Goal: Information Seeking & Learning: Learn about a topic

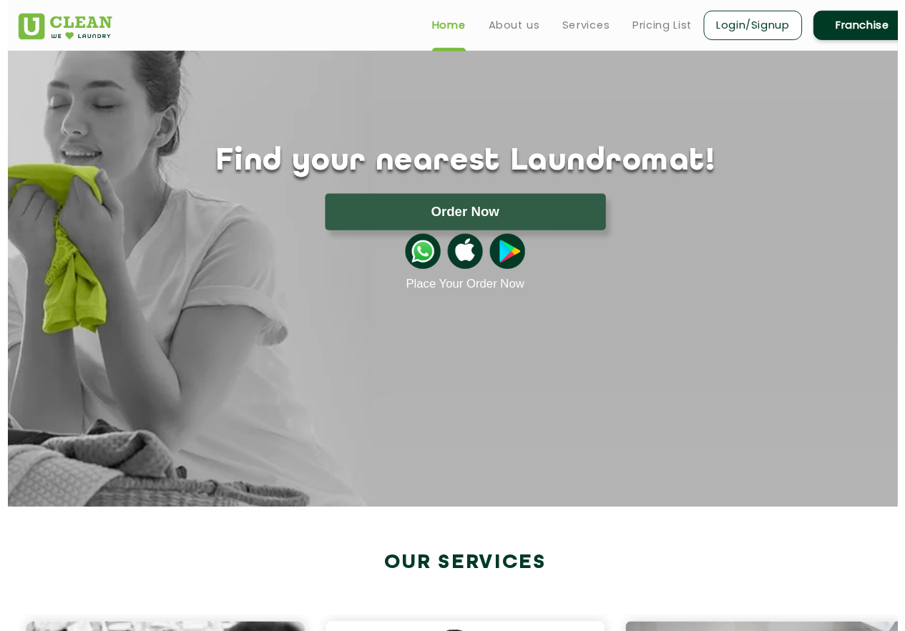
scroll to position [72, 0]
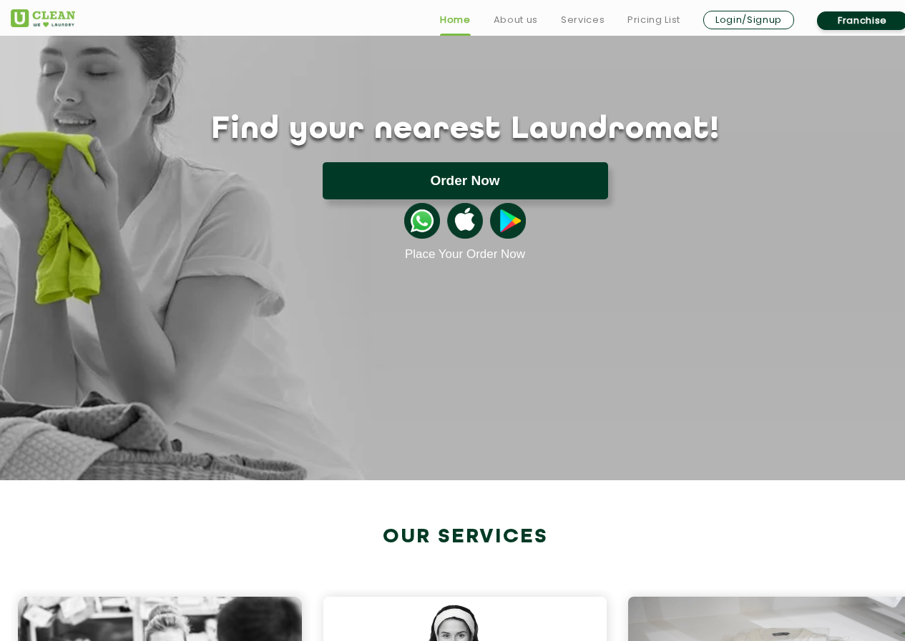
click at [421, 193] on button "Order Now" at bounding box center [464, 180] width 285 height 37
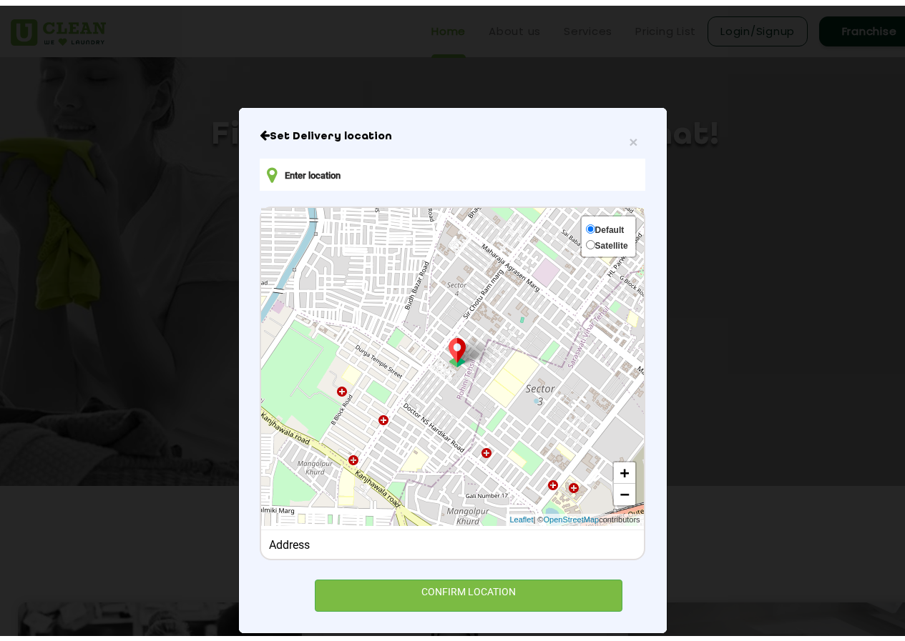
scroll to position [44, 0]
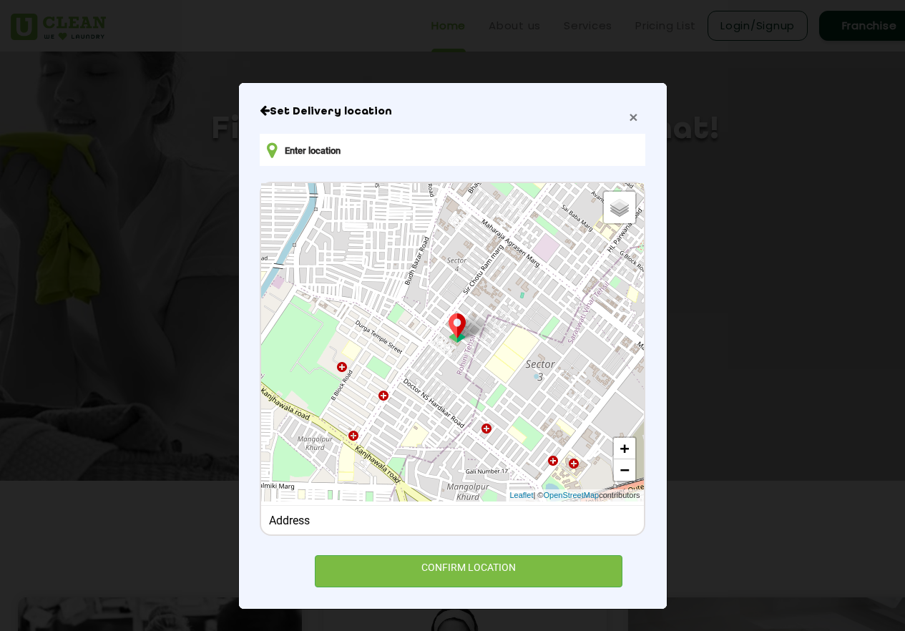
click at [629, 115] on span "×" at bounding box center [633, 117] width 9 height 16
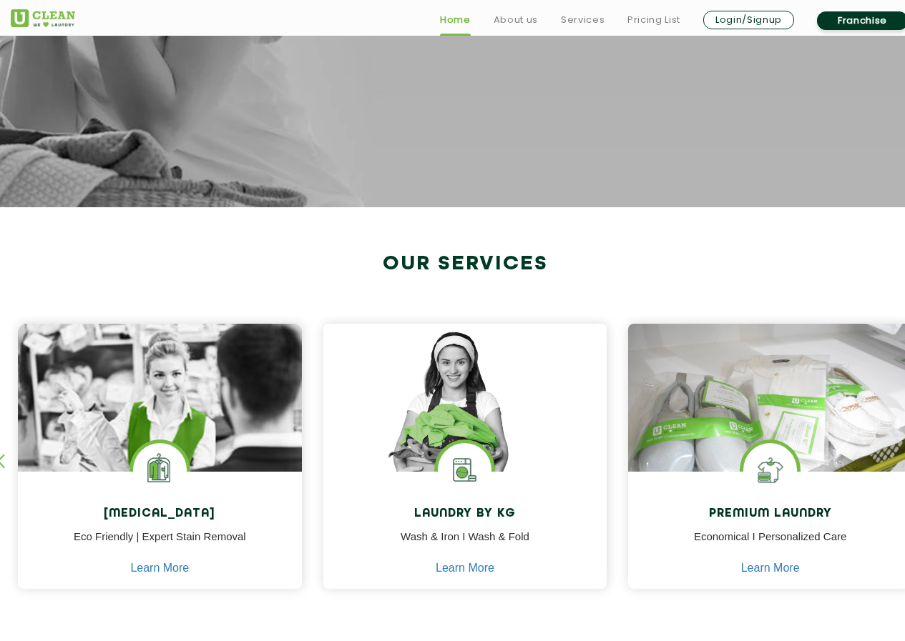
scroll to position [572, 0]
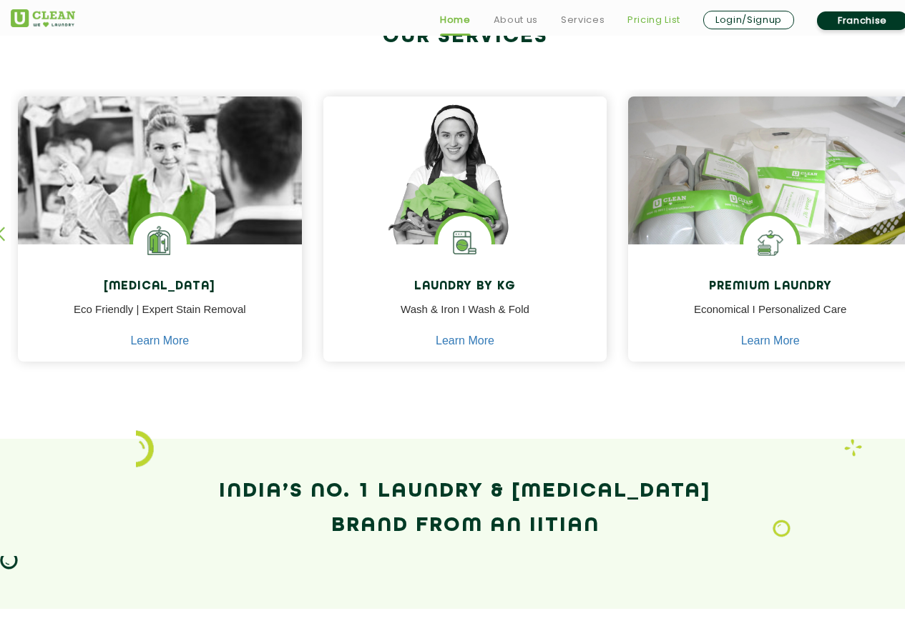
click at [641, 23] on link "Pricing List" at bounding box center [653, 19] width 53 height 17
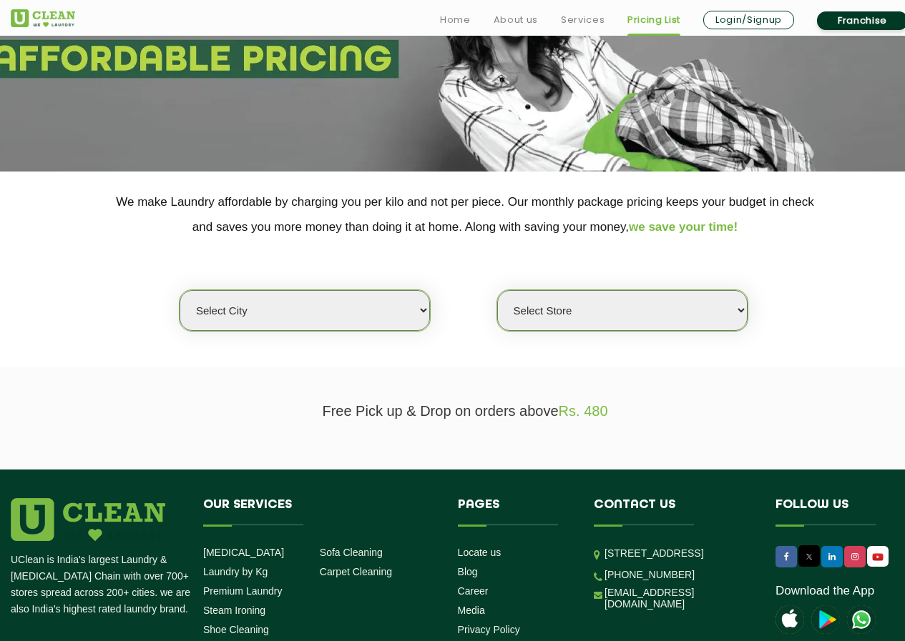
scroll to position [215, 0]
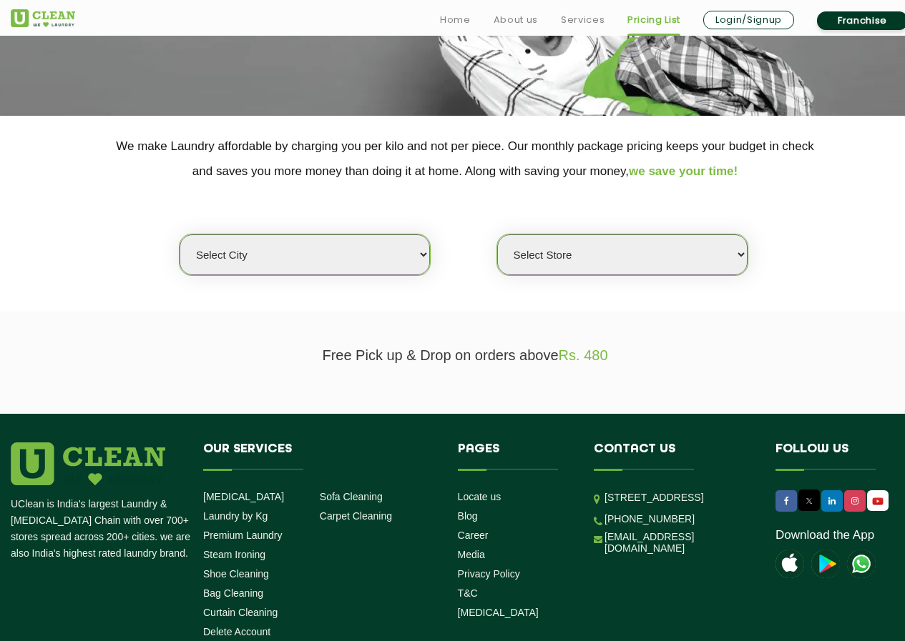
click at [338, 255] on select "Select city Aalo Abu Dhabi Agartala Agra Ahmedabad Akola Aligarh Alwar - UClean…" at bounding box center [304, 255] width 250 height 41
click at [420, 247] on select "Select city Aalo Abu Dhabi Agartala Agra Ahmedabad Akola Aligarh Alwar - UClean…" at bounding box center [304, 255] width 250 height 41
select select "28"
click at [179, 235] on select "Select city Aalo Abu Dhabi Agartala Agra Ahmedabad Akola Aligarh Alwar - UClean…" at bounding box center [304, 255] width 250 height 41
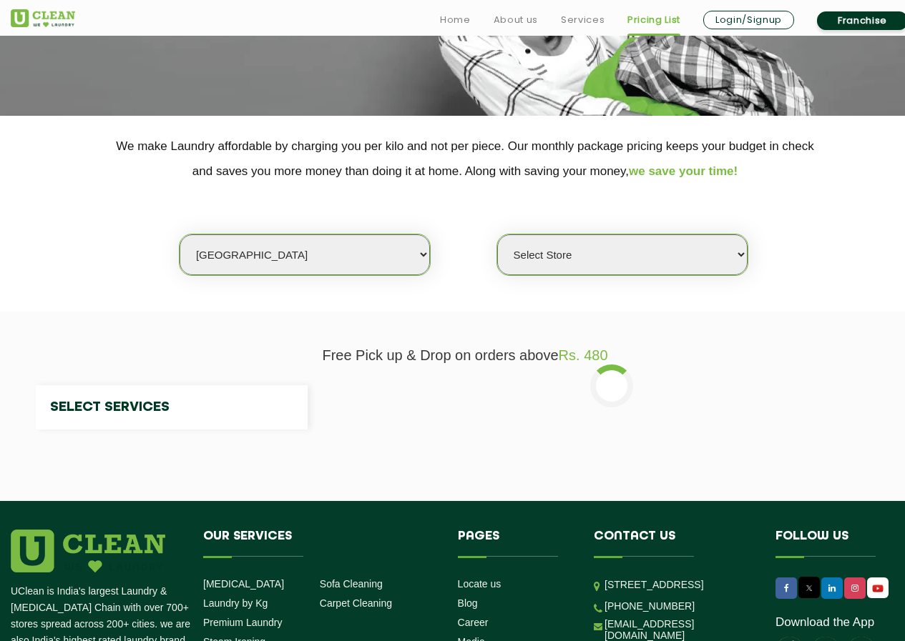
select select "0"
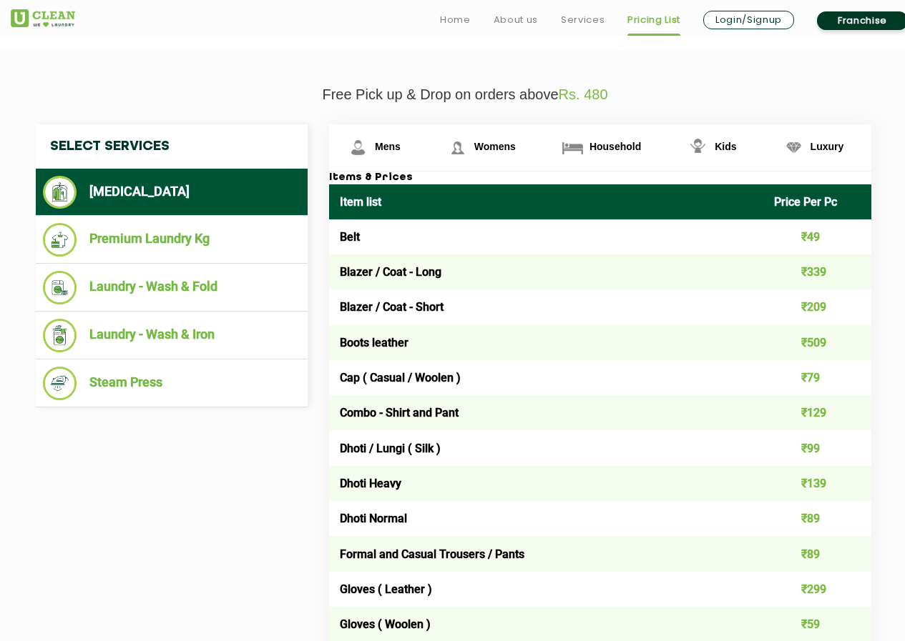
scroll to position [501, 0]
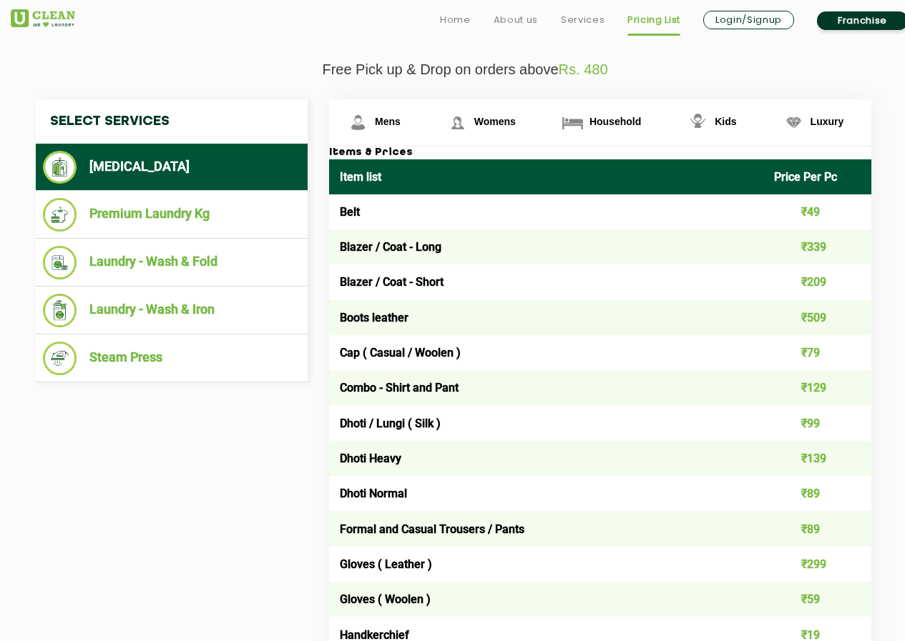
click at [815, 245] on td "₹339" at bounding box center [817, 247] width 109 height 35
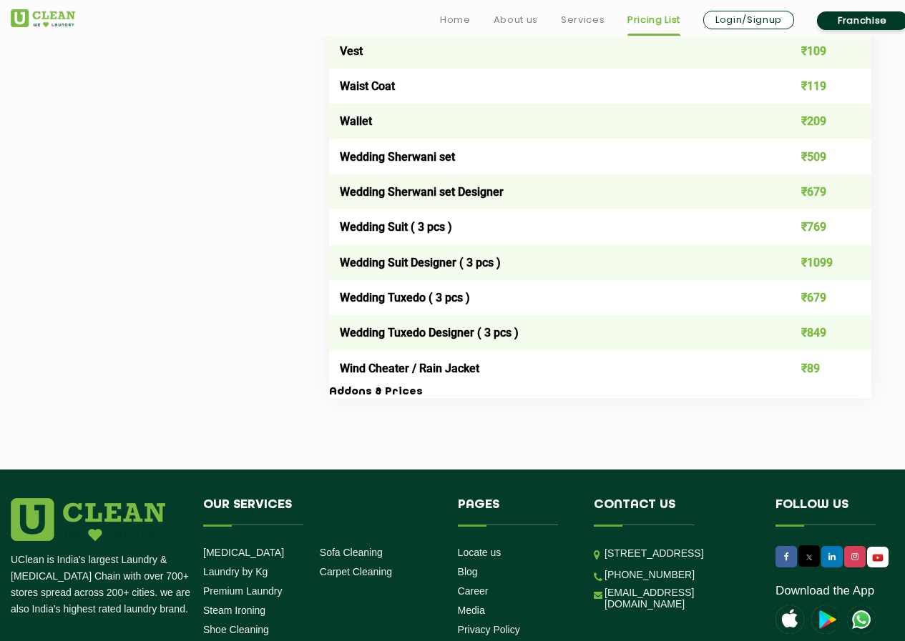
scroll to position [2983, 0]
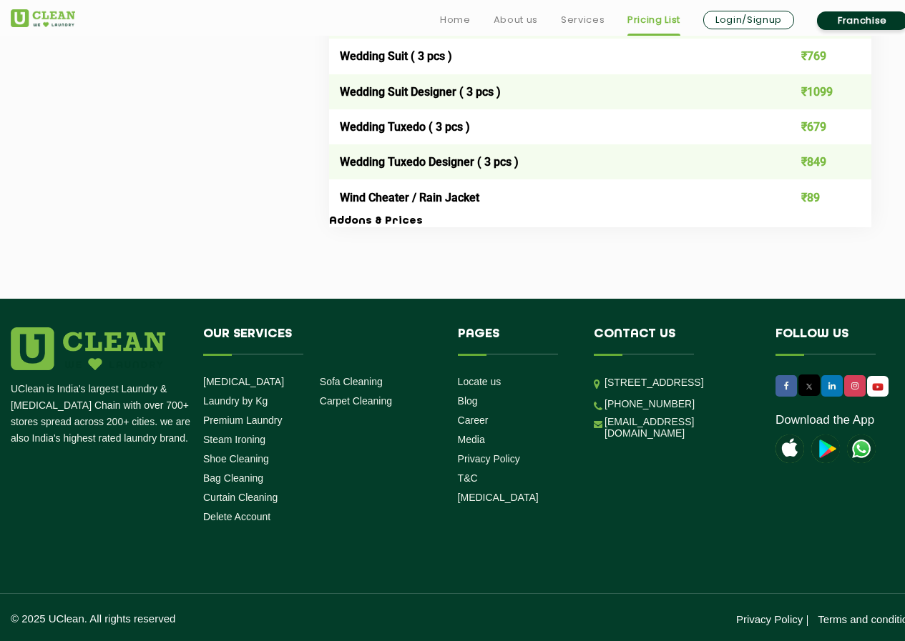
scroll to position [572, 0]
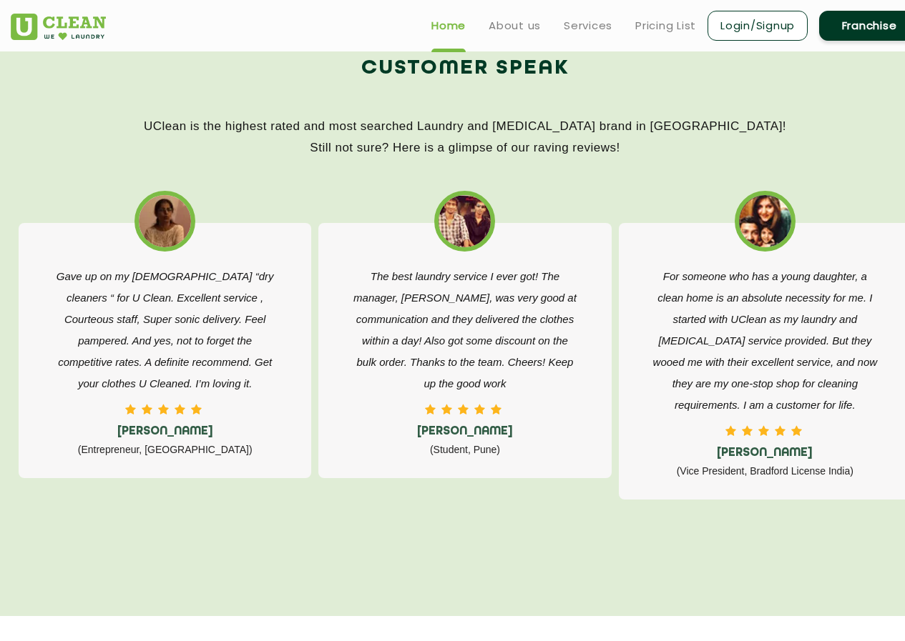
scroll to position [2040, 0]
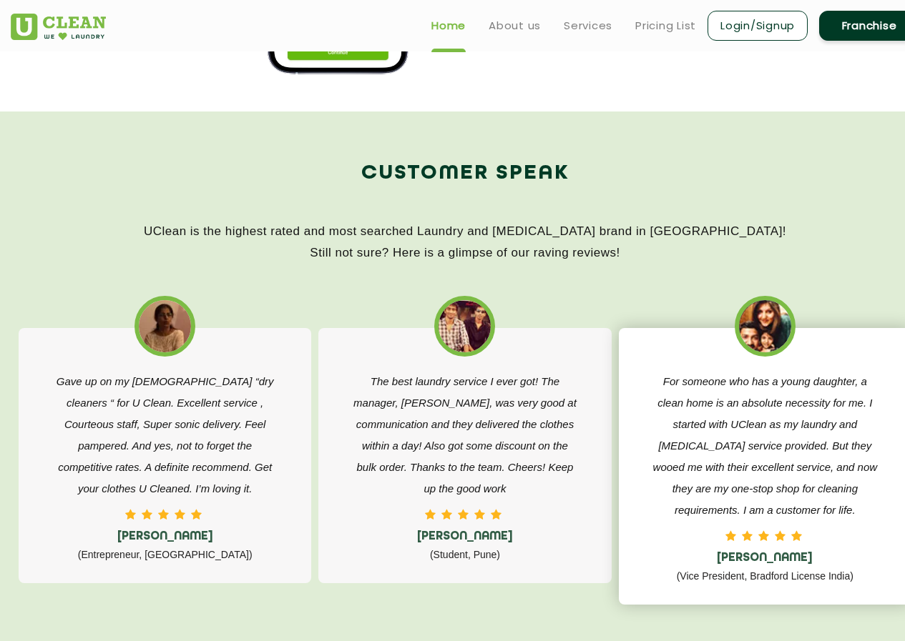
click at [809, 351] on div "For someone who has a young daughter, a clean home is an absolute necessity for…" at bounding box center [765, 466] width 292 height 277
click at [799, 389] on p "For someone who has a young daughter, a clean home is an absolute necessity for…" at bounding box center [765, 446] width 228 height 150
click at [771, 341] on img at bounding box center [765, 326] width 52 height 52
click at [751, 398] on p "For someone who has a young daughter, a clean home is an absolute necessity for…" at bounding box center [765, 446] width 228 height 150
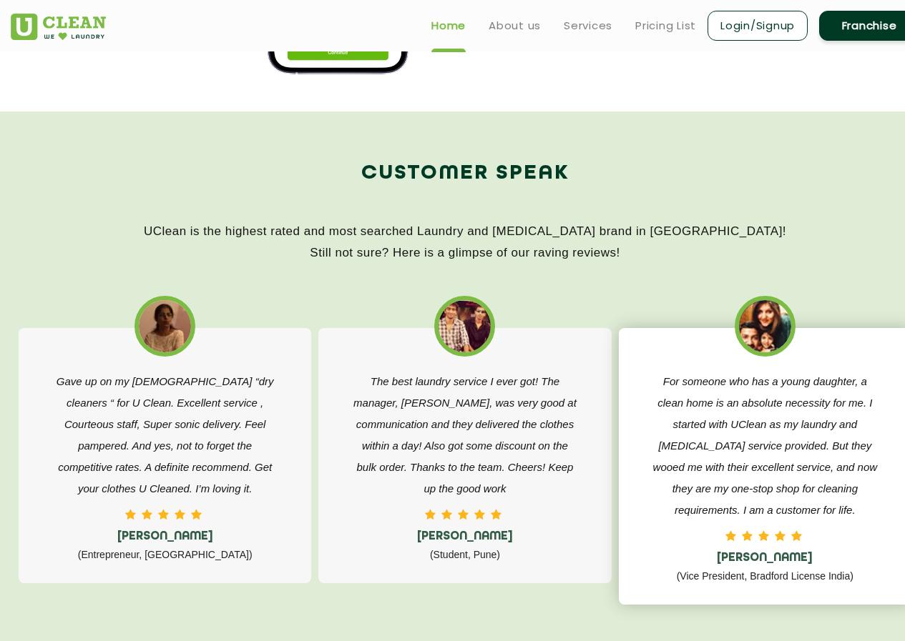
drag, startPoint x: 751, startPoint y: 398, endPoint x: 647, endPoint y: 367, distance: 108.3
click at [750, 398] on p "For someone who has a young daughter, a clean home is an absolute necessity for…" at bounding box center [765, 446] width 228 height 150
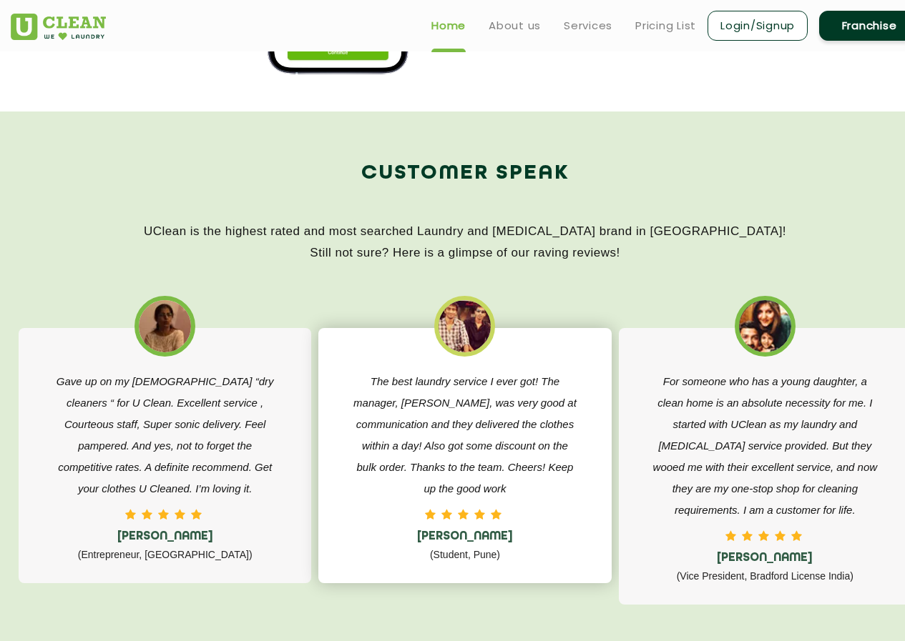
click at [467, 312] on img at bounding box center [464, 326] width 52 height 52
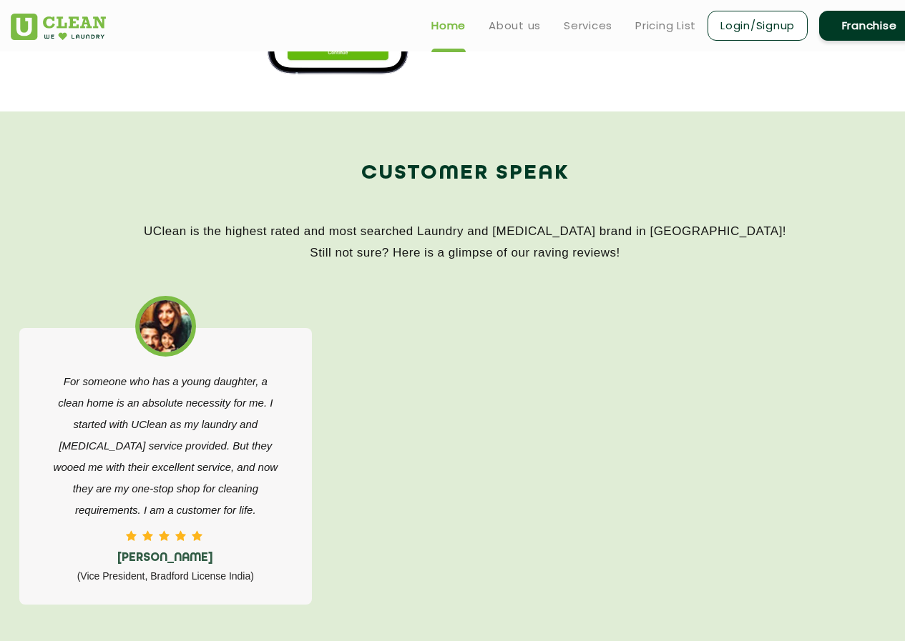
click at [222, 307] on div "For someone who has a young daughter, a clean home is an absolute necessity for…" at bounding box center [165, 459] width 292 height 334
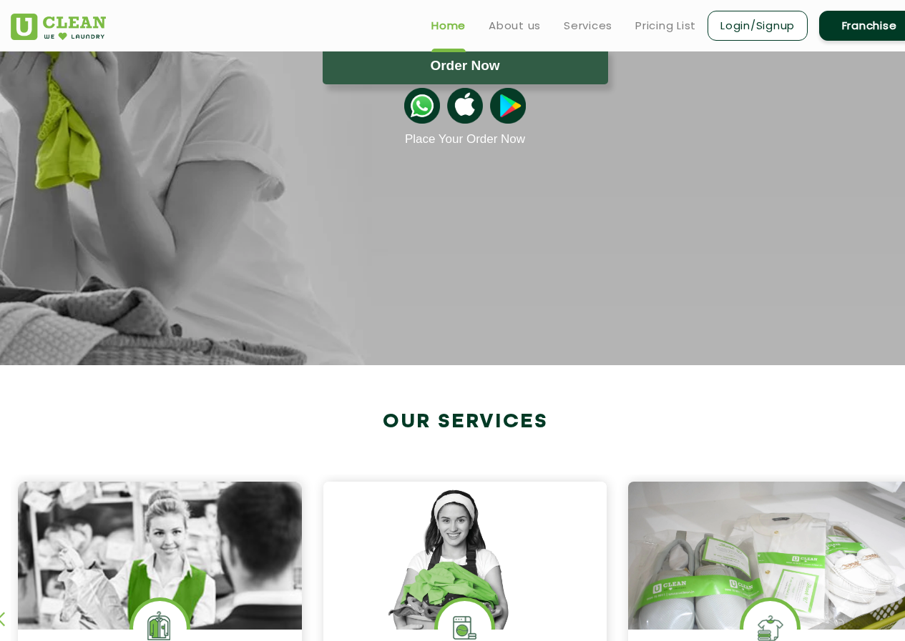
scroll to position [0, 0]
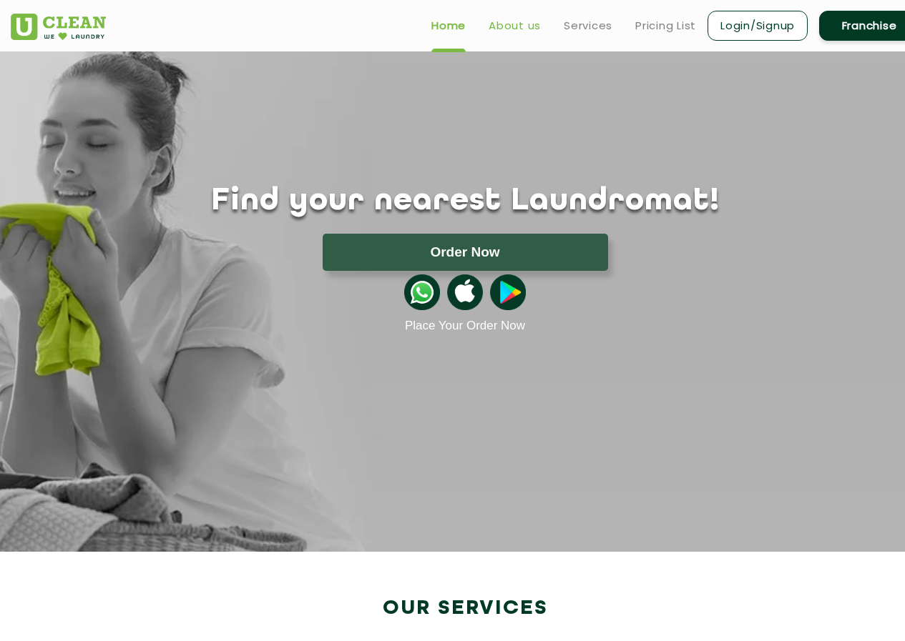
click at [526, 25] on link "About us" at bounding box center [514, 25] width 52 height 17
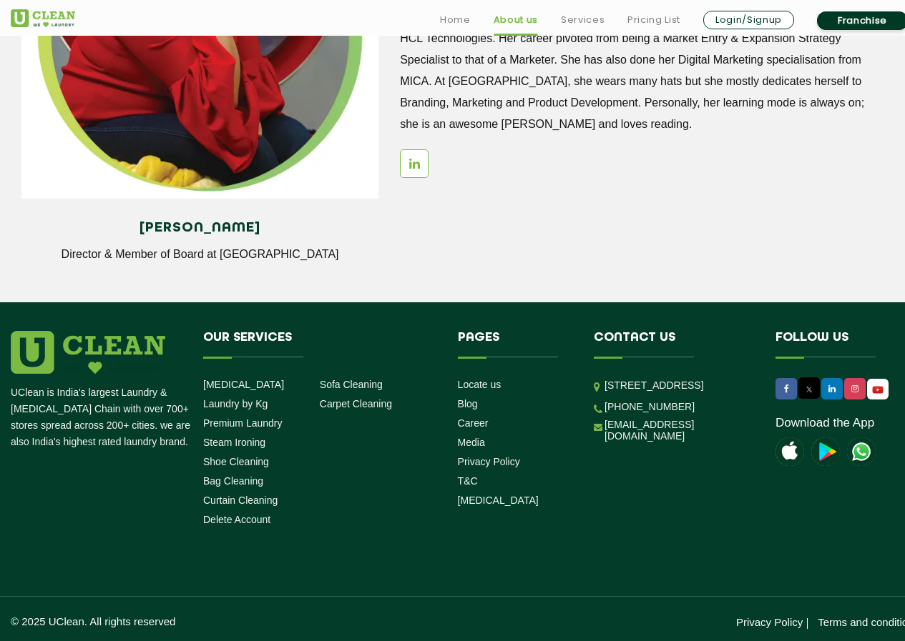
scroll to position [1878, 0]
